Goal: Task Accomplishment & Management: Use online tool/utility

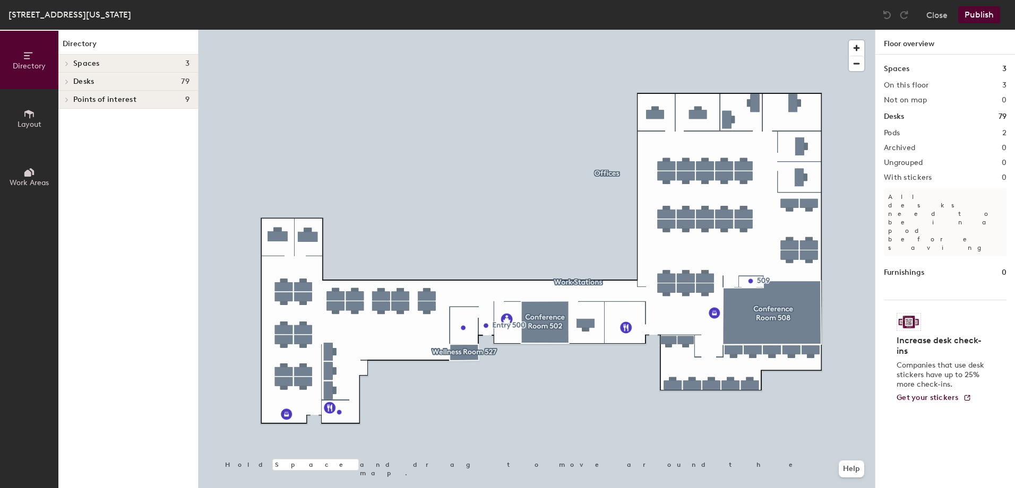
click at [110, 83] on h4 "Desks 79" at bounding box center [131, 81] width 116 height 8
click at [115, 102] on span "Work Stations" at bounding box center [97, 100] width 49 height 9
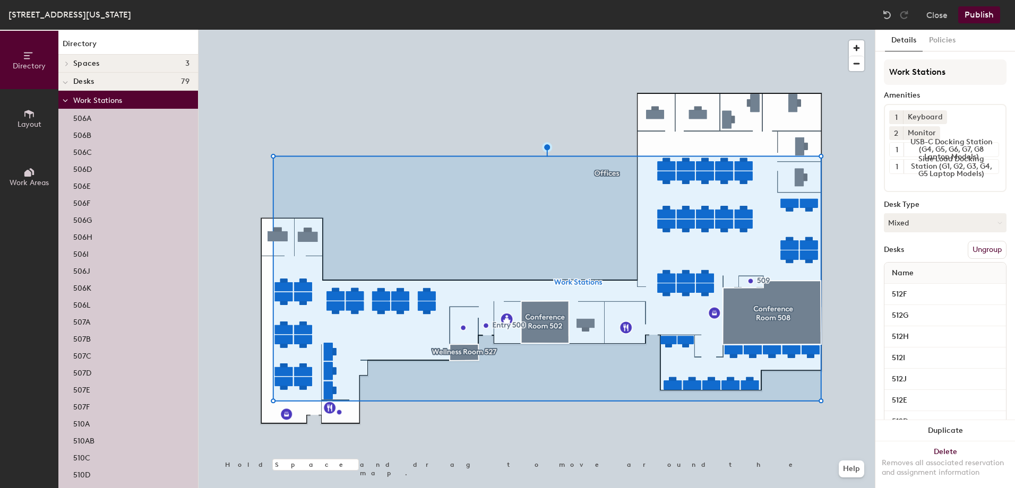
click at [122, 117] on div "506A" at bounding box center [128, 117] width 140 height 17
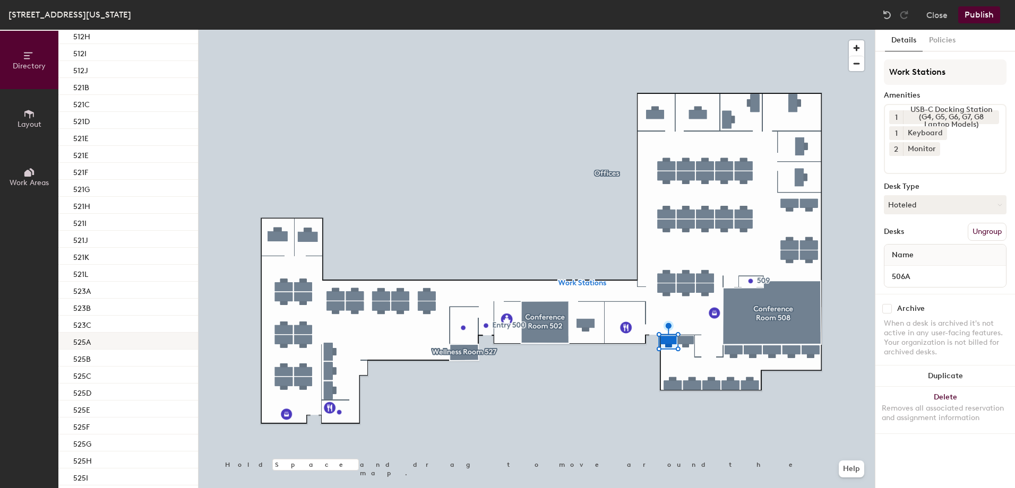
scroll to position [837, 0]
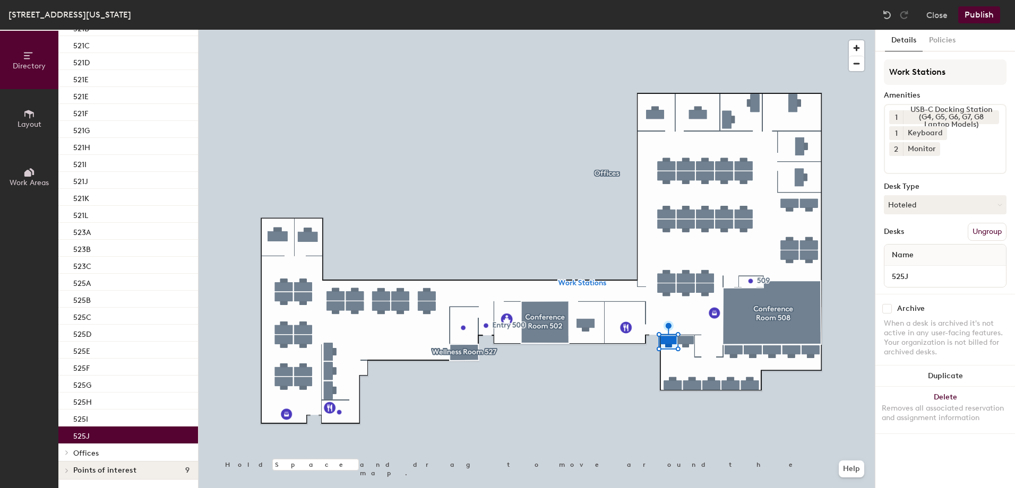
click at [117, 440] on div "525J" at bounding box center [128, 435] width 140 height 17
click at [130, 423] on div "525I" at bounding box center [128, 418] width 140 height 17
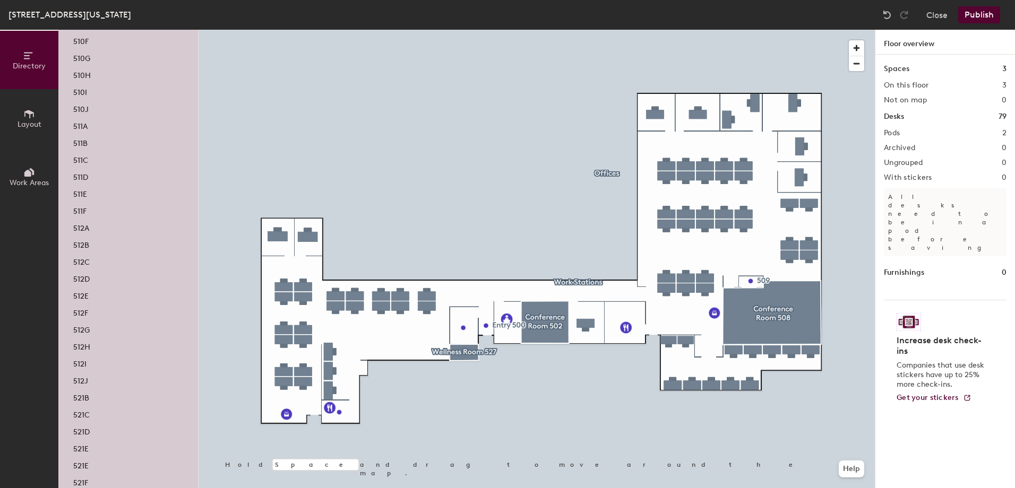
scroll to position [570, 0]
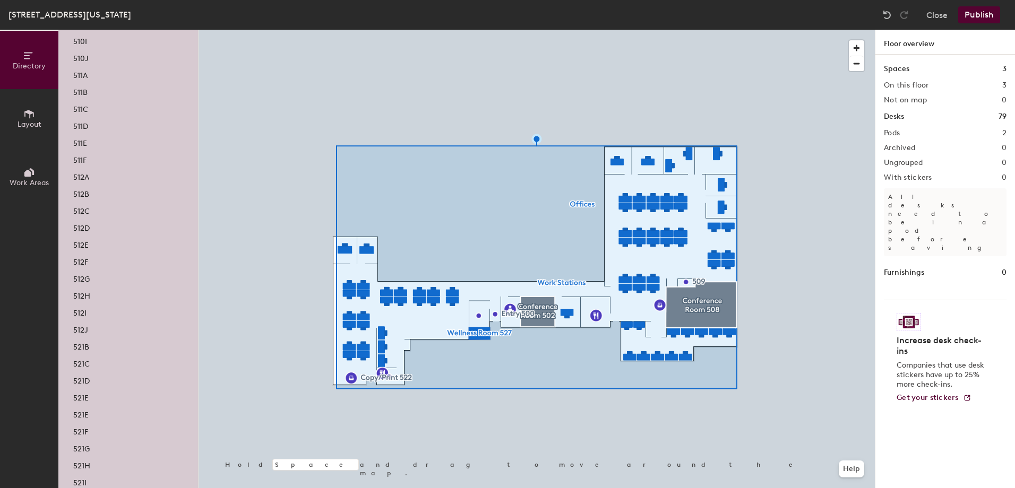
click at [554, 30] on div at bounding box center [537, 30] width 676 height 0
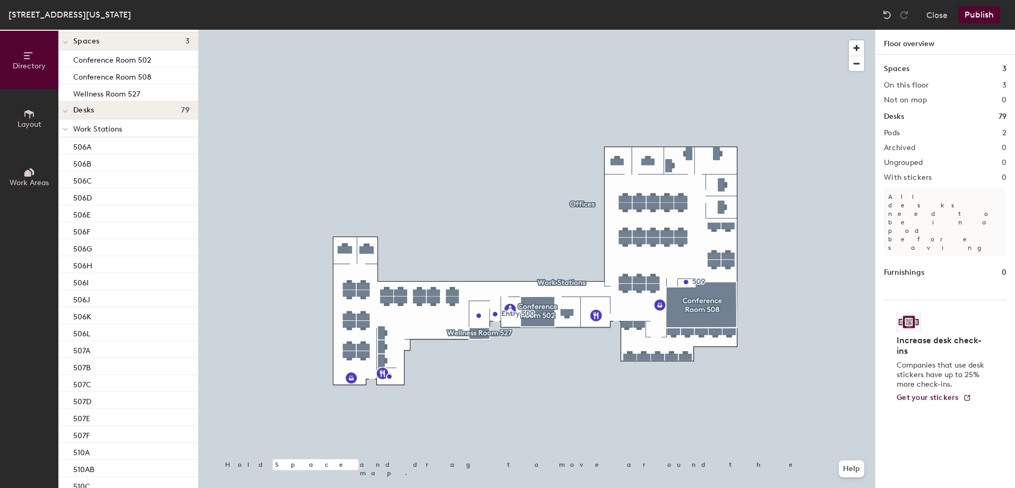
scroll to position [0, 0]
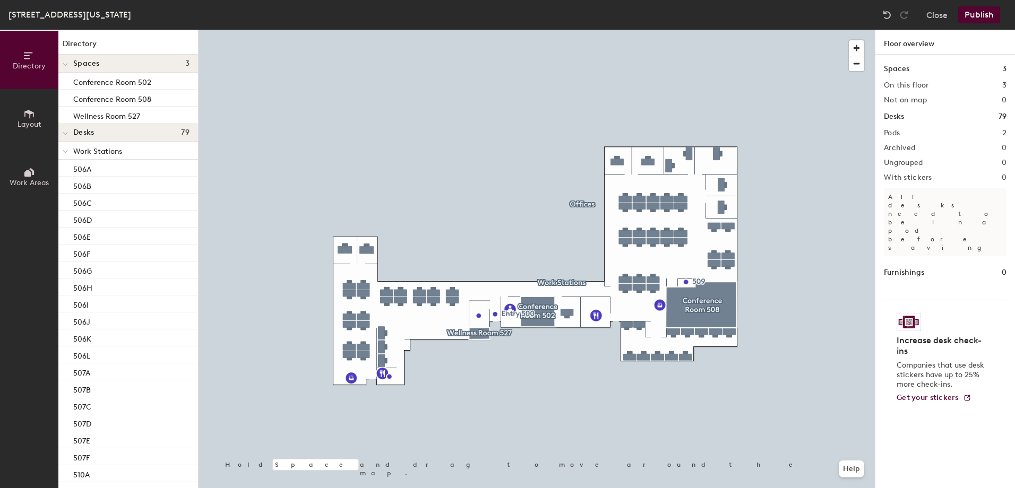
click at [92, 137] on div "Desks 79" at bounding box center [128, 133] width 140 height 18
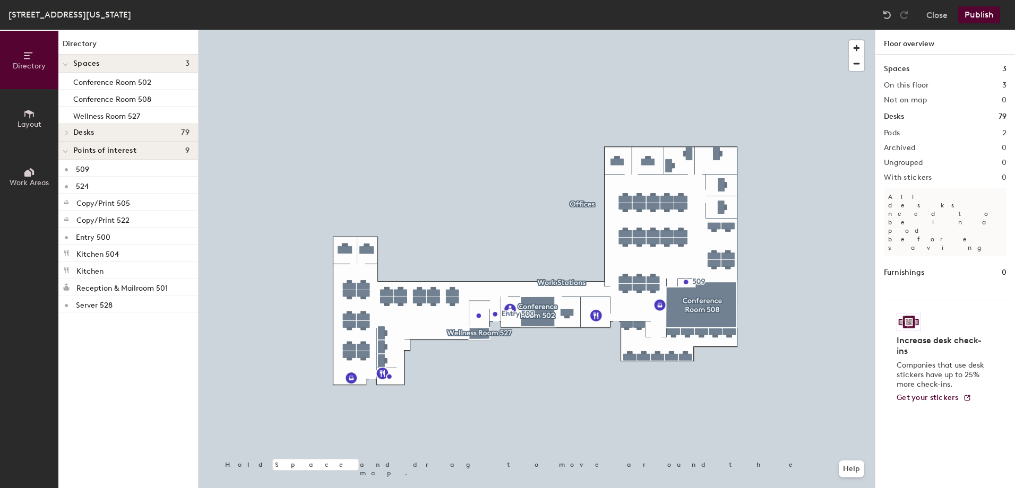
click at [144, 132] on h4 "Desks 79" at bounding box center [131, 132] width 116 height 8
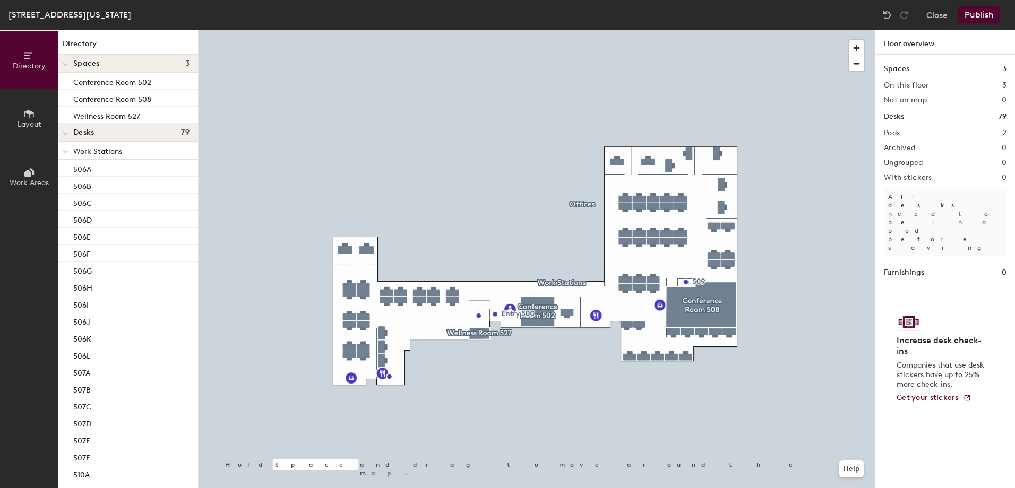
click at [84, 136] on span "Desks" at bounding box center [83, 132] width 21 height 8
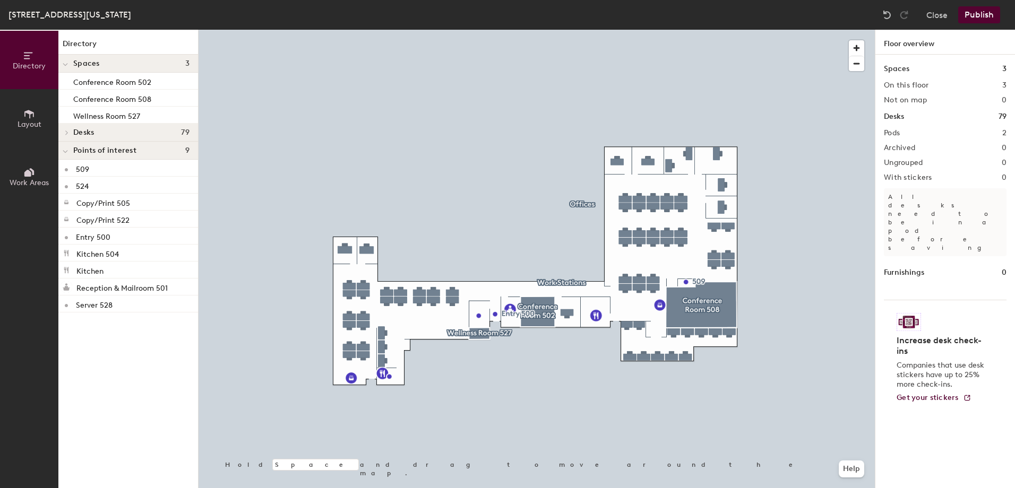
click at [88, 138] on div "Desks 79" at bounding box center [128, 133] width 140 height 18
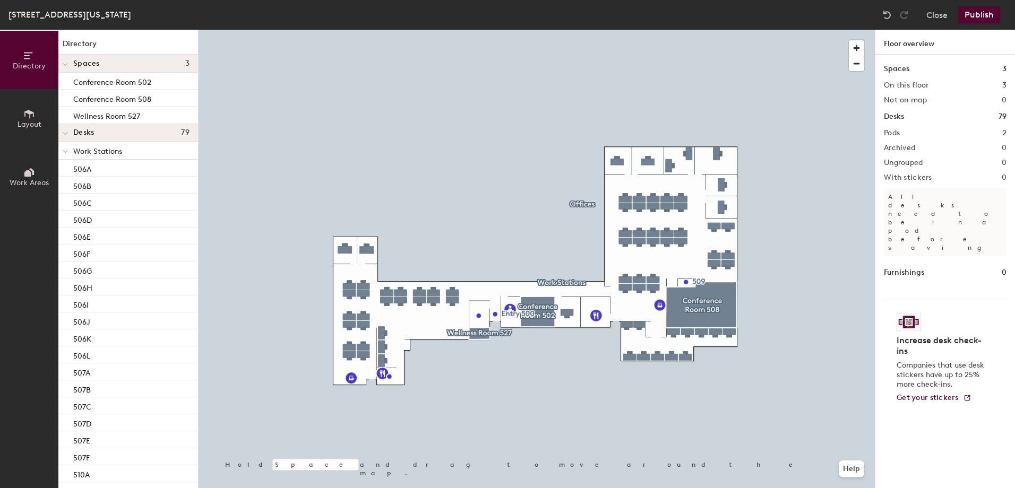
click at [89, 156] on span "Work Stations" at bounding box center [97, 151] width 49 height 9
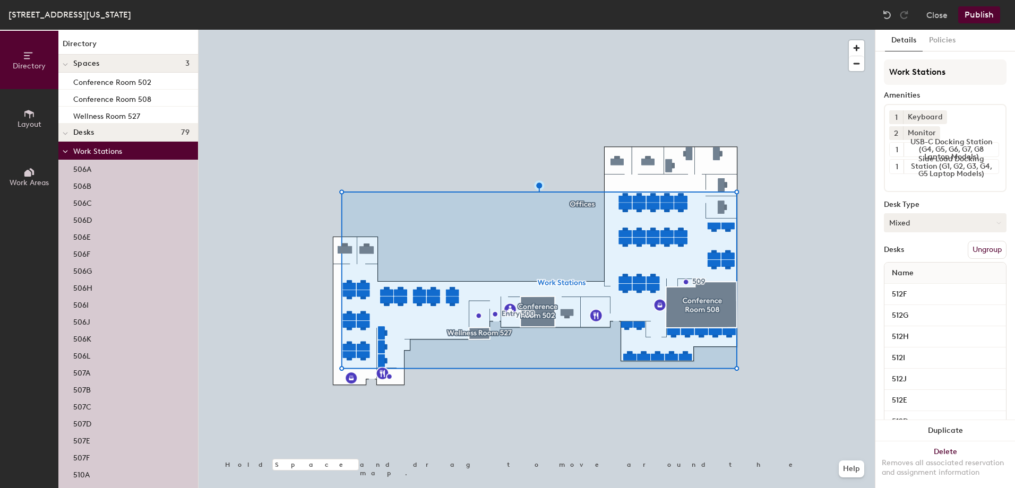
click at [979, 223] on button "Mixed" at bounding box center [945, 222] width 123 height 19
click at [915, 251] on div "Assigned" at bounding box center [937, 256] width 106 height 16
click at [990, 15] on button "Publish" at bounding box center [979, 14] width 42 height 17
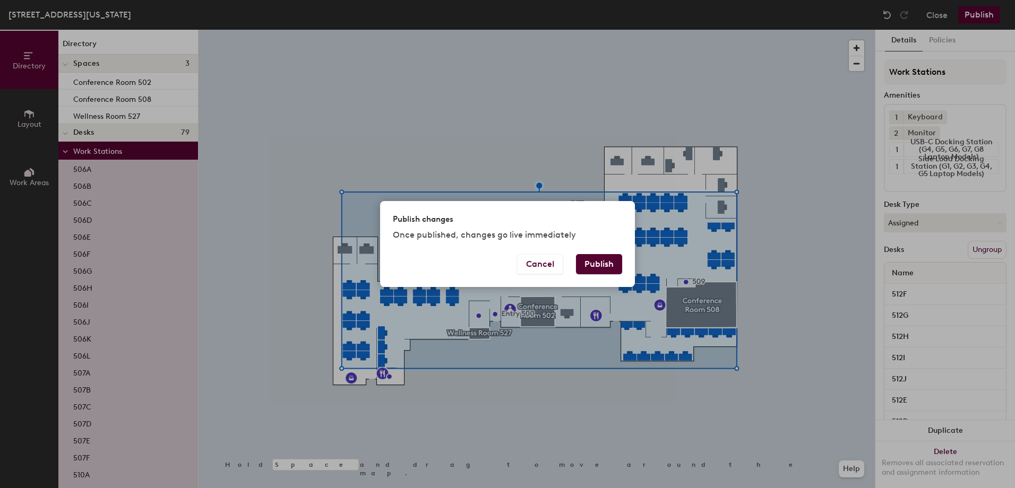
click at [587, 268] on button "Publish" at bounding box center [599, 264] width 46 height 20
